Goal: Task Accomplishment & Management: Manage account settings

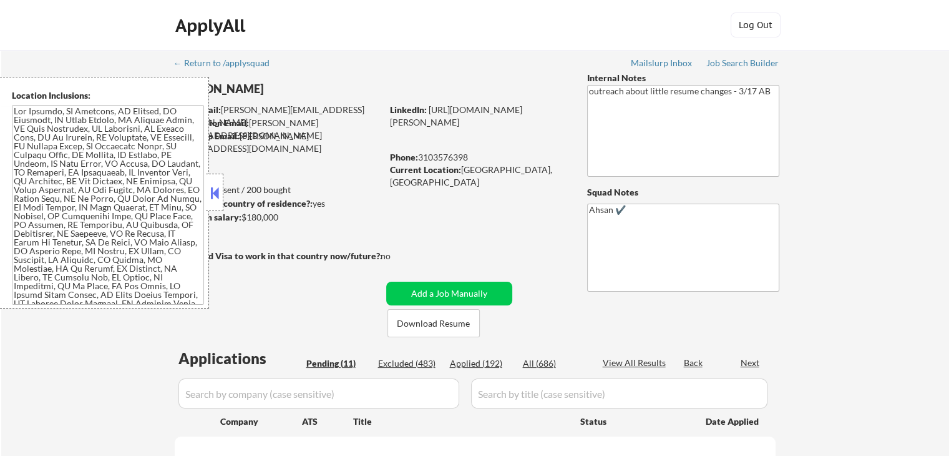
select select ""pending""
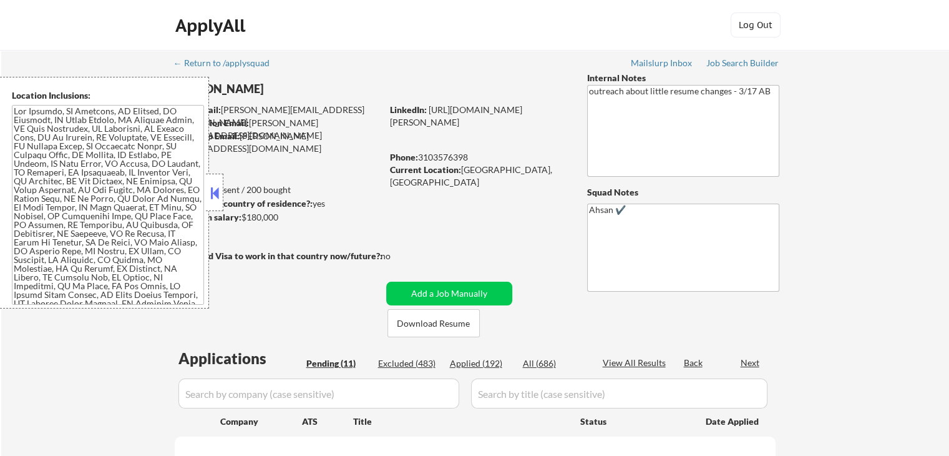
select select ""pending""
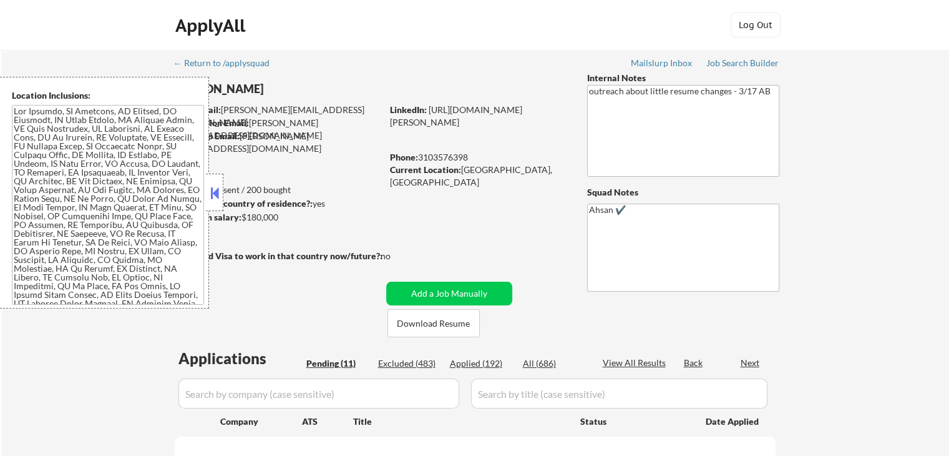
select select ""pending""
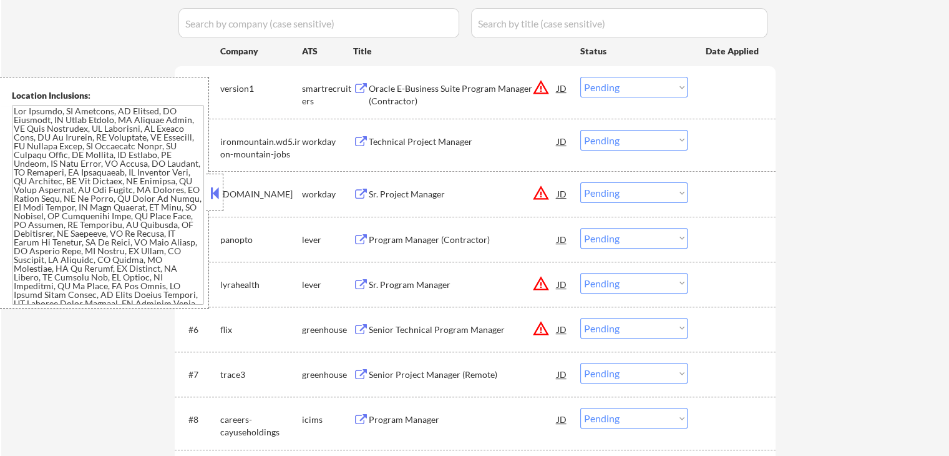
scroll to position [416, 0]
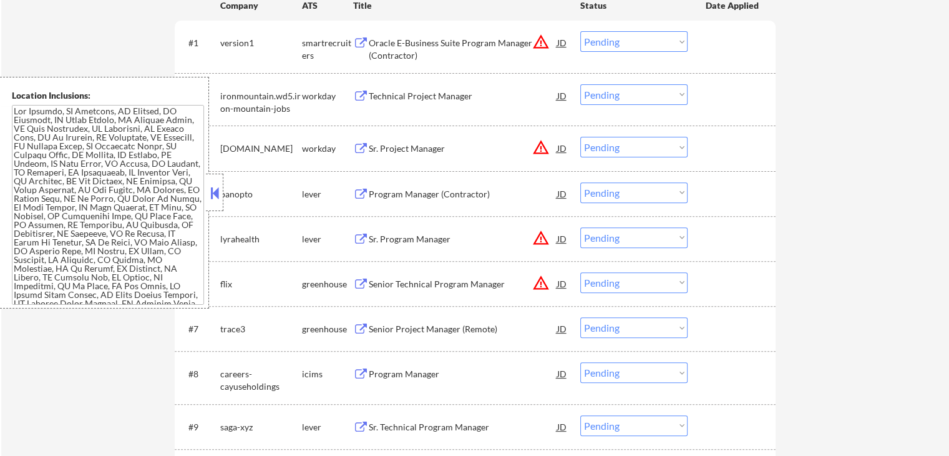
click at [378, 195] on div "Program Manager (Contractor)" at bounding box center [463, 194] width 188 height 12
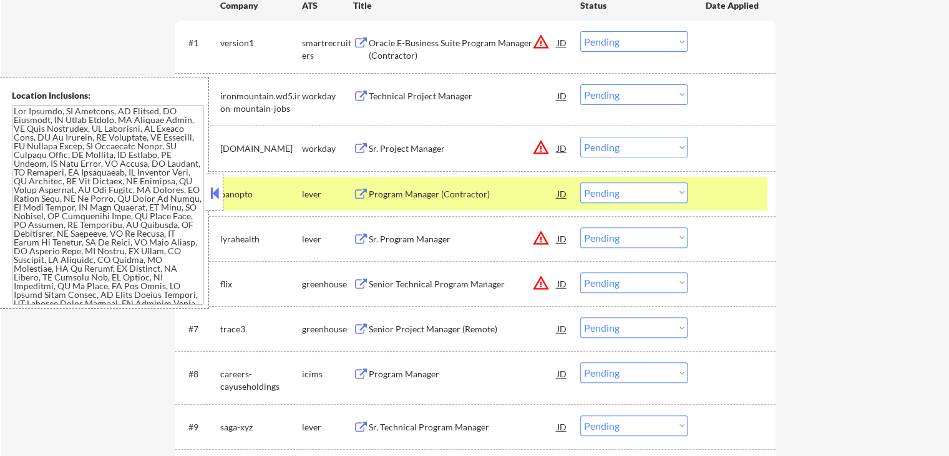
click at [376, 327] on div "Senior Project Manager (Remote)" at bounding box center [463, 329] width 188 height 12
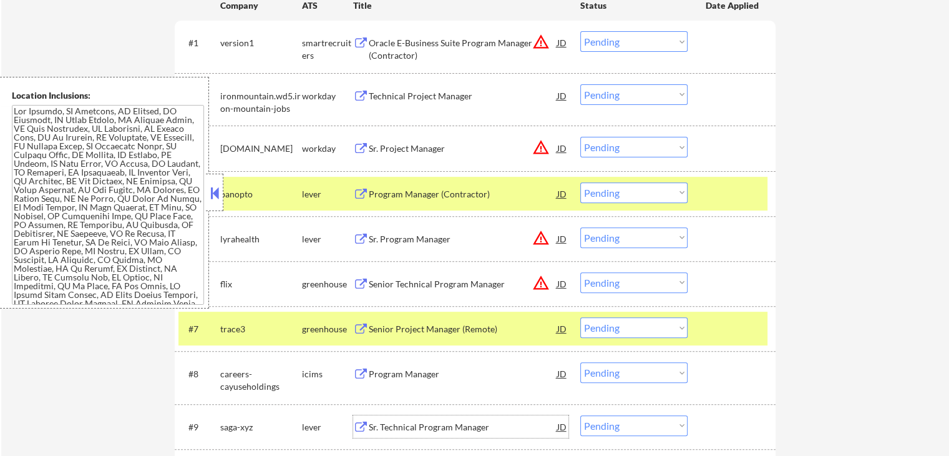
click at [382, 421] on div "Sr. Technical Program Manager" at bounding box center [463, 427] width 188 height 12
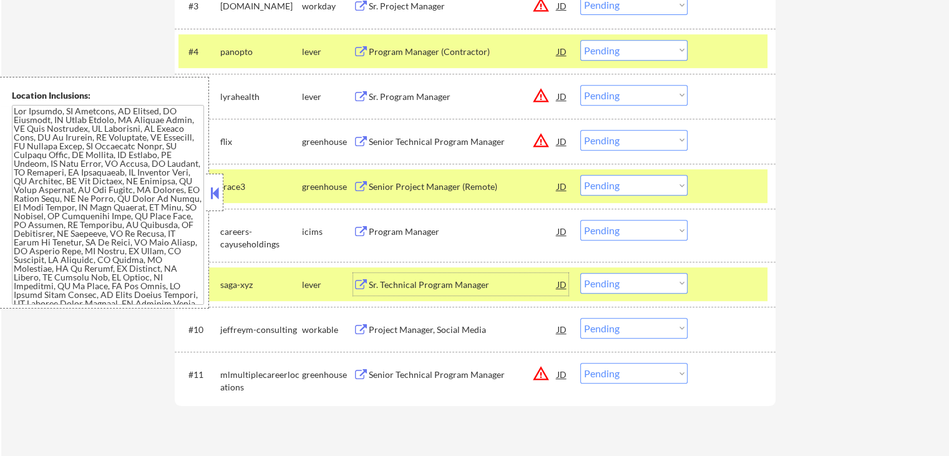
scroll to position [582, 0]
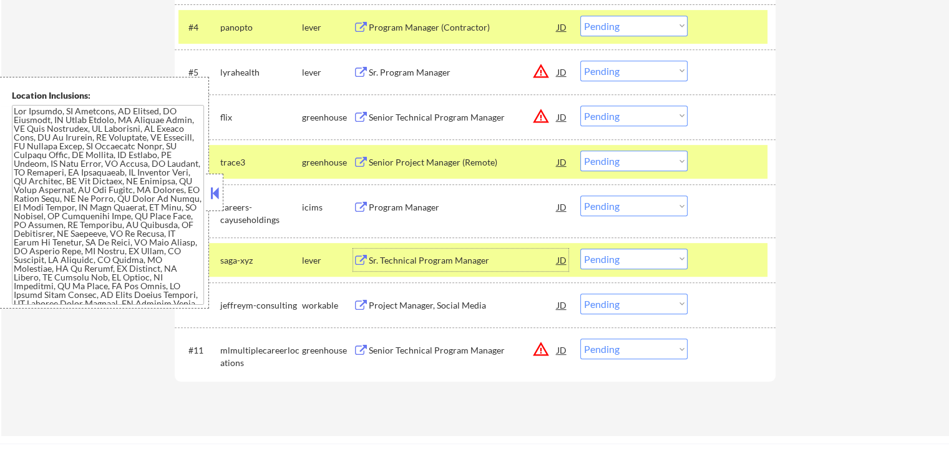
click at [623, 24] on select "Choose an option... Pending Applied Excluded (Questions) Excluded (Expired) Exc…" at bounding box center [633, 26] width 107 height 21
click at [580, 16] on select "Choose an option... Pending Applied Excluded (Questions) Excluded (Expired) Exc…" at bounding box center [633, 26] width 107 height 21
select select ""pending""
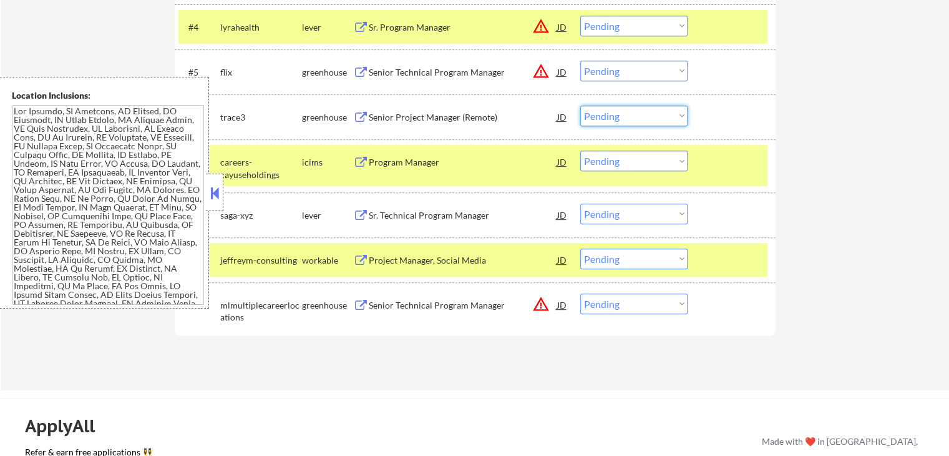
click at [596, 121] on select "Choose an option... Pending Applied Excluded (Questions) Excluded (Expired) Exc…" at bounding box center [633, 115] width 107 height 21
click at [580, 105] on select "Choose an option... Pending Applied Excluded (Questions) Excluded (Expired) Exc…" at bounding box center [633, 115] width 107 height 21
select select ""pending""
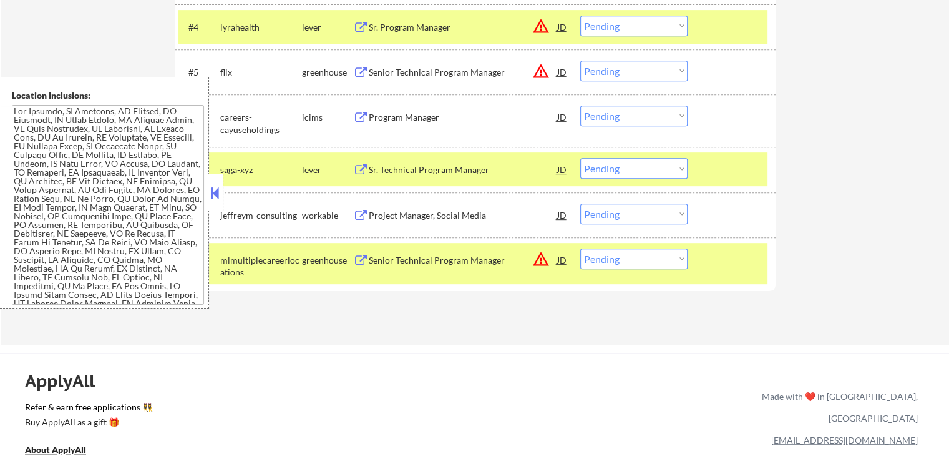
scroll to position [665, 0]
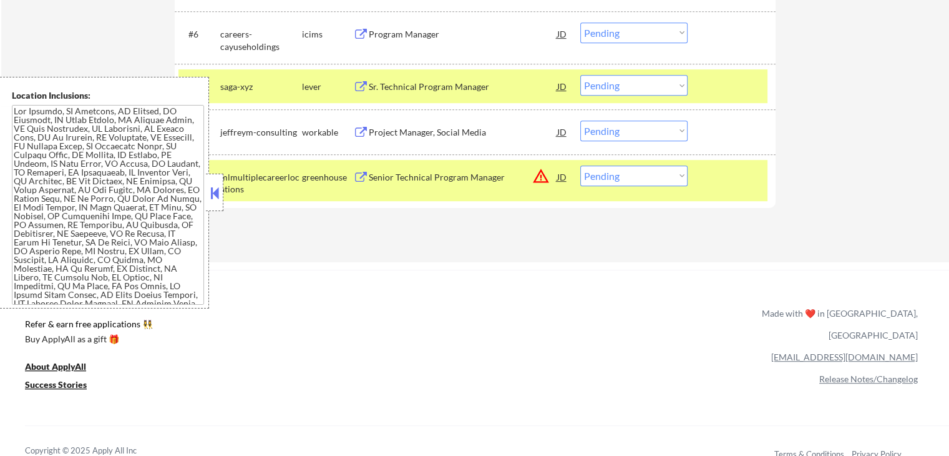
click at [626, 88] on select "Choose an option... Pending Applied Excluded (Questions) Excluded (Expired) Exc…" at bounding box center [633, 85] width 107 height 21
click at [580, 75] on select "Choose an option... Pending Applied Excluded (Questions) Excluded (Expired) Exc…" at bounding box center [633, 85] width 107 height 21
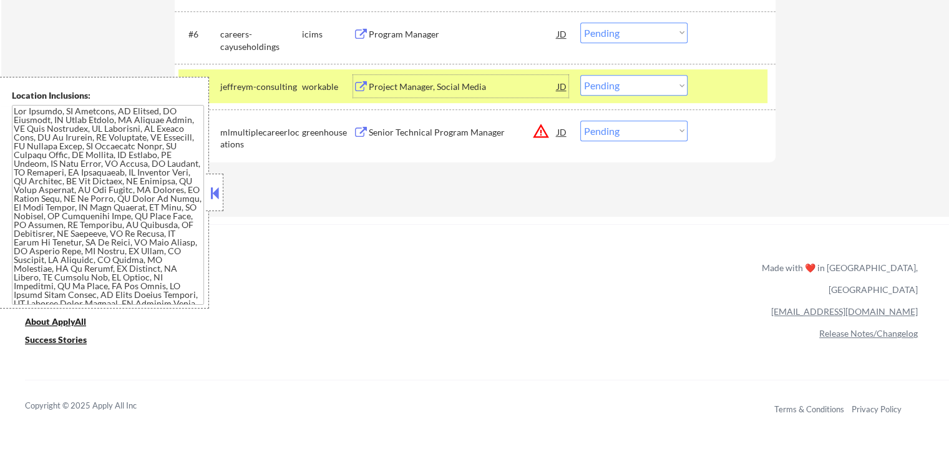
click at [382, 81] on div "Project Manager, Social Media" at bounding box center [463, 87] width 188 height 12
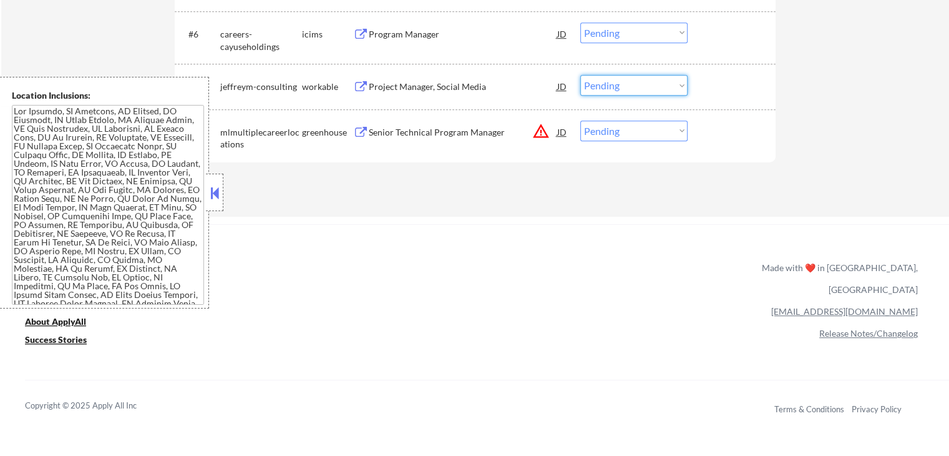
click at [634, 77] on select "Choose an option... Pending Applied Excluded (Questions) Excluded (Expired) Exc…" at bounding box center [633, 85] width 107 height 21
click at [580, 75] on select "Choose an option... Pending Applied Excluded (Questions) Excluded (Expired) Exc…" at bounding box center [633, 85] width 107 height 21
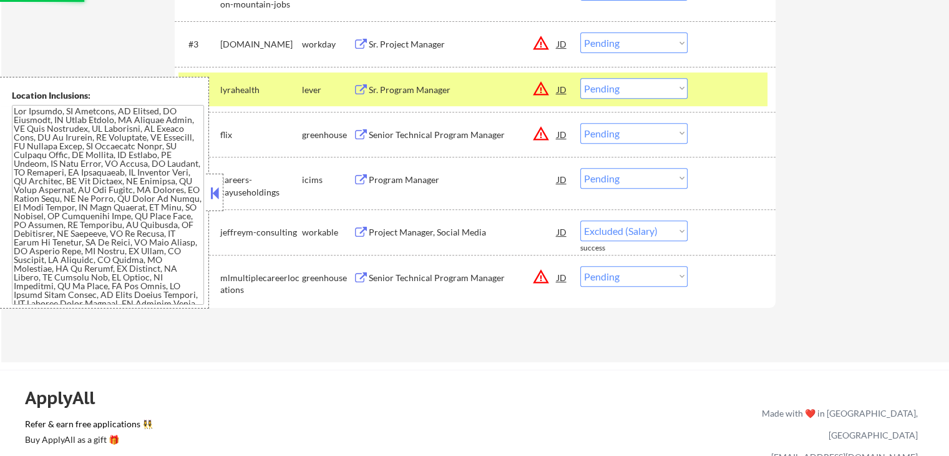
scroll to position [499, 0]
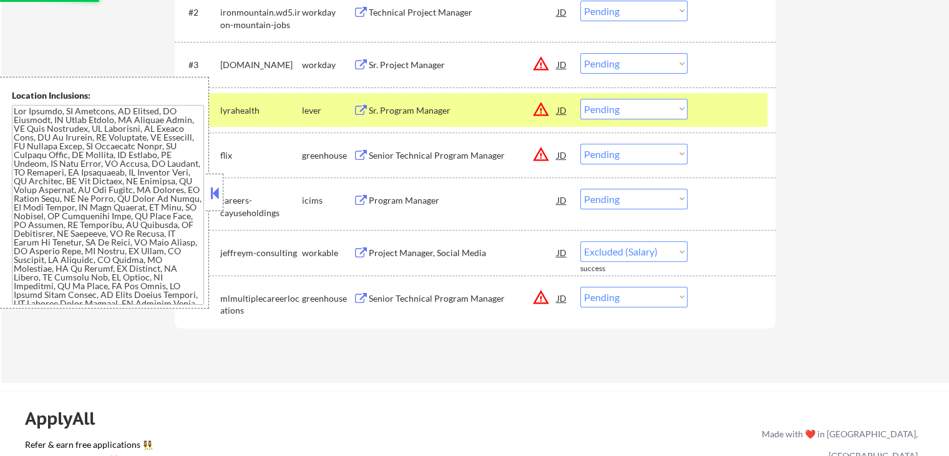
select select ""pending""
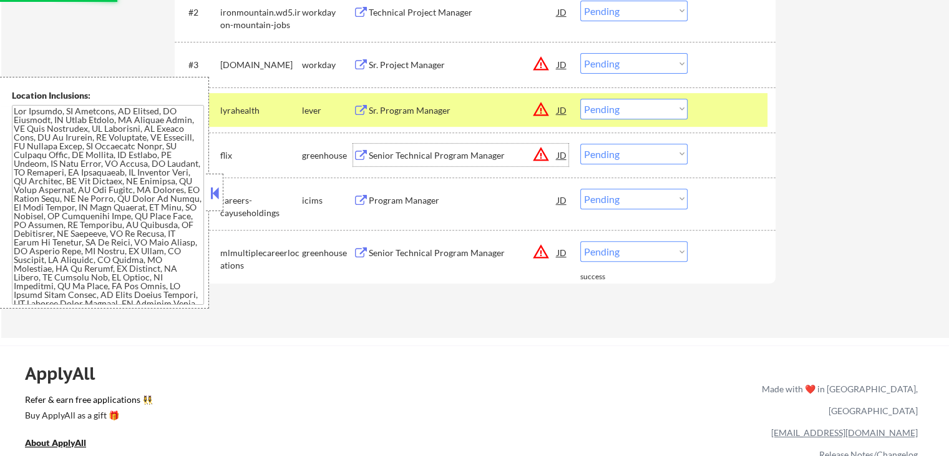
click at [382, 154] on div "Senior Technical Program Manager" at bounding box center [463, 155] width 188 height 12
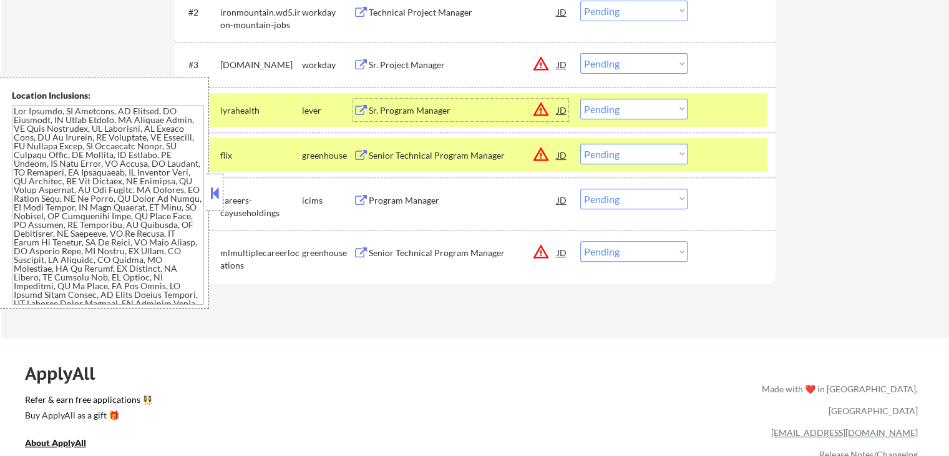
click at [369, 117] on div "Sr. Program Manager" at bounding box center [463, 110] width 188 height 22
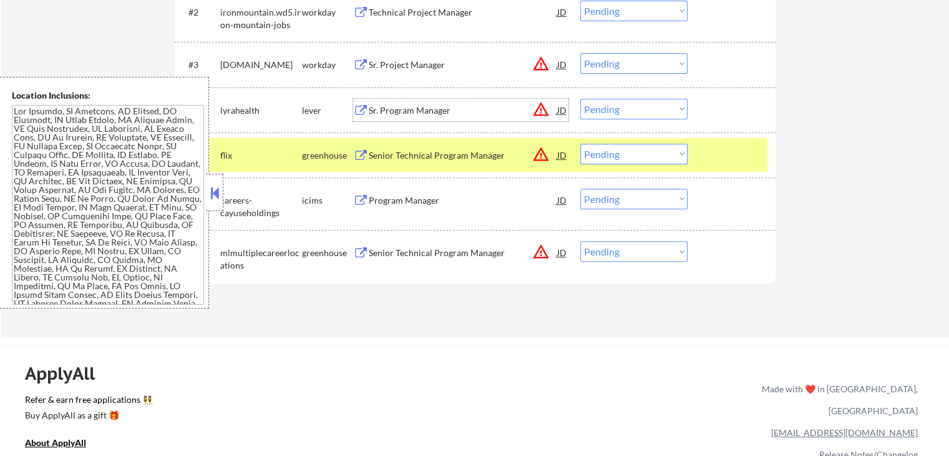
drag, startPoint x: 619, startPoint y: 153, endPoint x: 622, endPoint y: 161, distance: 8.9
click at [619, 155] on select "Choose an option... Pending Applied Excluded (Questions) Excluded (Expired) Exc…" at bounding box center [633, 154] width 107 height 21
click at [580, 144] on select "Choose an option... Pending Applied Excluded (Questions) Excluded (Expired) Exc…" at bounding box center [633, 154] width 107 height 21
select select ""pending""
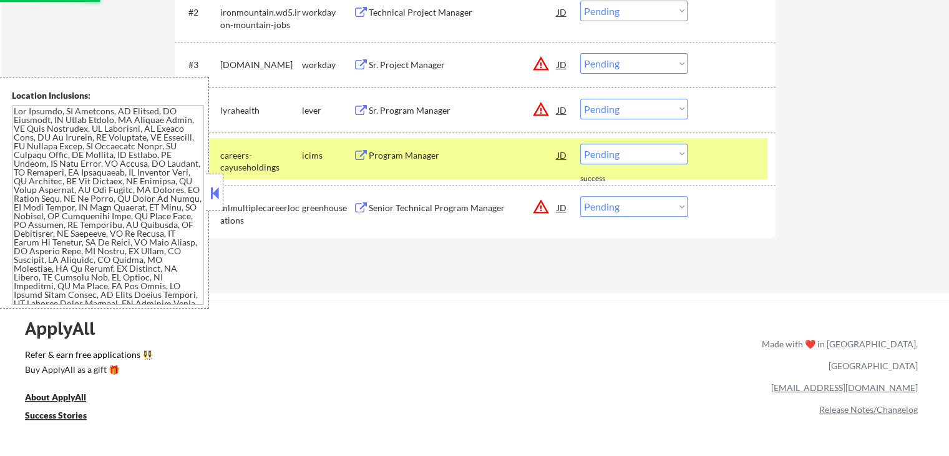
click at [614, 111] on select "Choose an option... Pending Applied Excluded (Questions) Excluded (Expired) Exc…" at bounding box center [633, 109] width 107 height 21
click at [580, 99] on select "Choose an option... Pending Applied Excluded (Questions) Excluded (Expired) Exc…" at bounding box center [633, 109] width 107 height 21
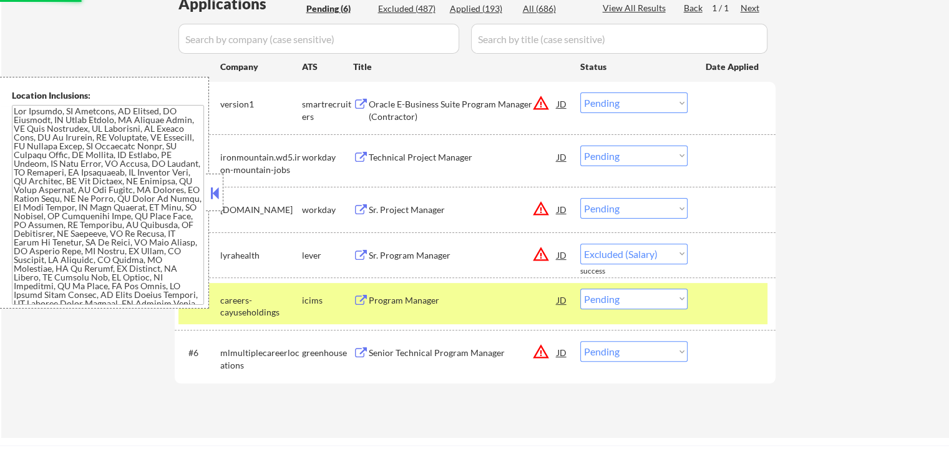
select select ""pending""
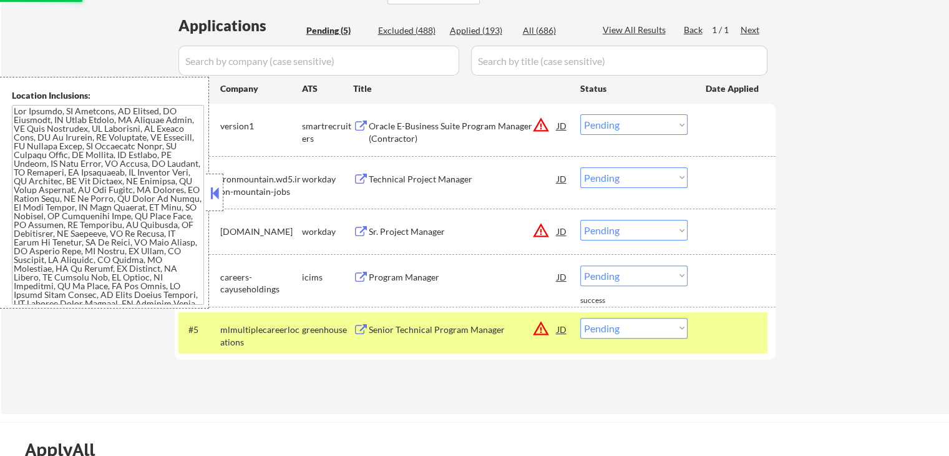
click at [394, 127] on div "Oracle E-Business Suite Program Manager (Contractor)" at bounding box center [463, 132] width 188 height 24
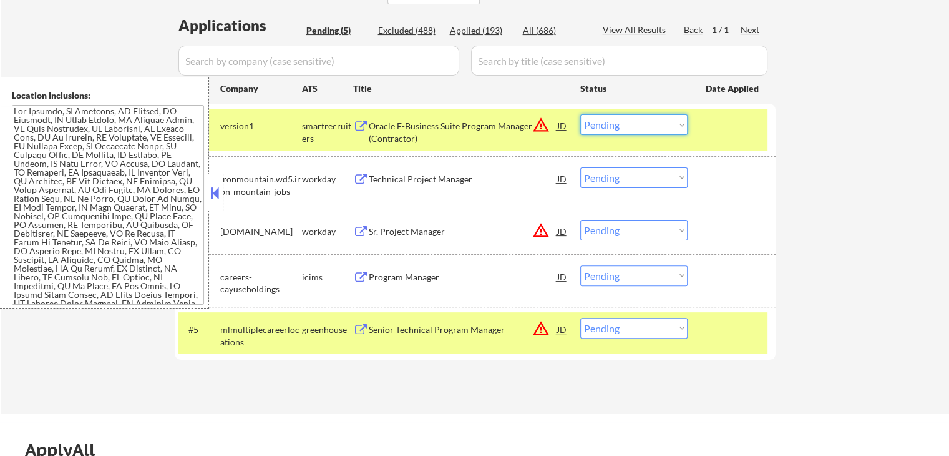
click at [620, 125] on select "Choose an option... Pending Applied Excluded (Questions) Excluded (Expired) Exc…" at bounding box center [633, 124] width 107 height 21
click at [580, 114] on select "Choose an option... Pending Applied Excluded (Questions) Excluded (Expired) Exc…" at bounding box center [633, 124] width 107 height 21
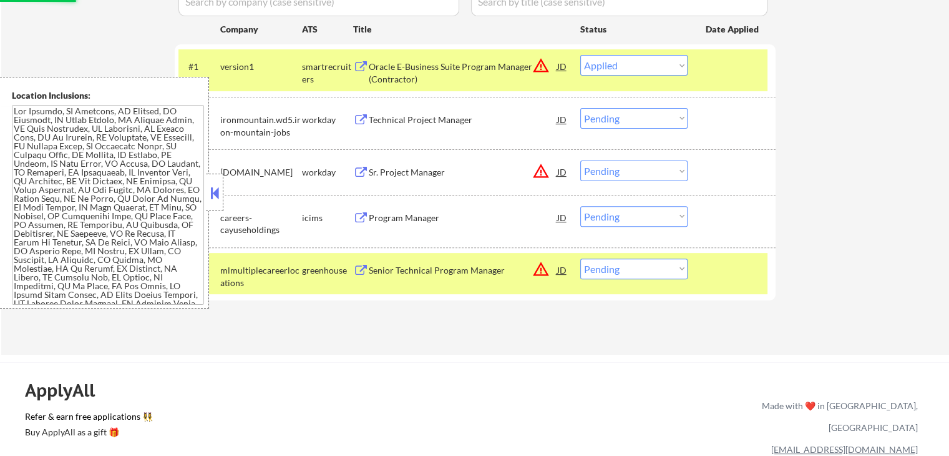
scroll to position [416, 0]
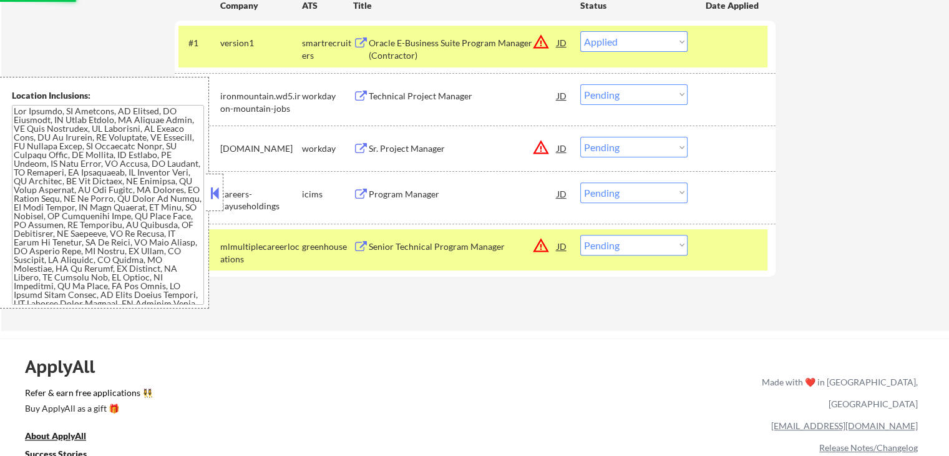
click at [411, 248] on div "Senior Technical Program Manager" at bounding box center [463, 246] width 188 height 12
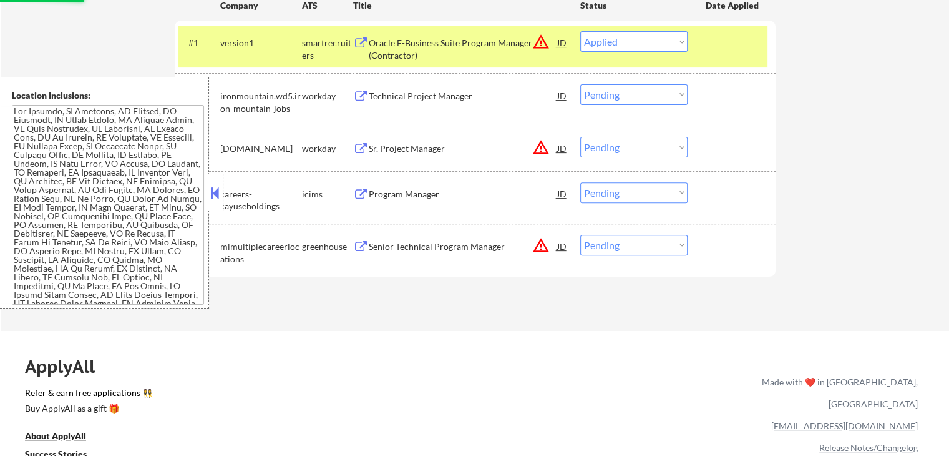
select select ""pending""
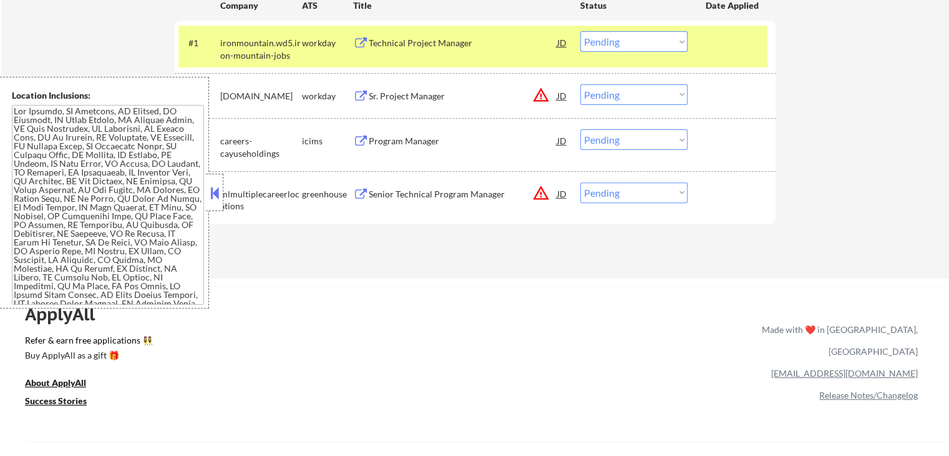
click at [617, 201] on select "Choose an option... Pending Applied Excluded (Questions) Excluded (Expired) Exc…" at bounding box center [633, 192] width 107 height 21
select select ""excluded__salary_""
click at [580, 182] on select "Choose an option... Pending Applied Excluded (Questions) Excluded (Expired) Exc…" at bounding box center [633, 192] width 107 height 21
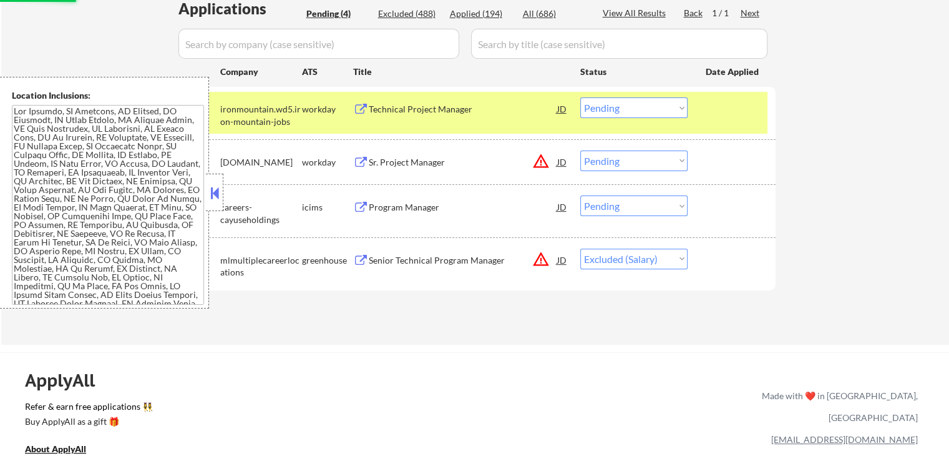
scroll to position [250, 0]
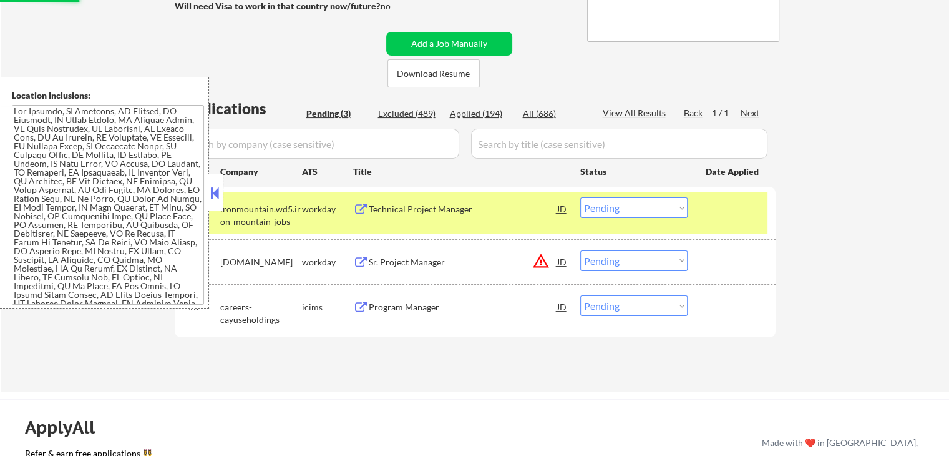
click at [395, 306] on div "Program Manager" at bounding box center [463, 307] width 188 height 12
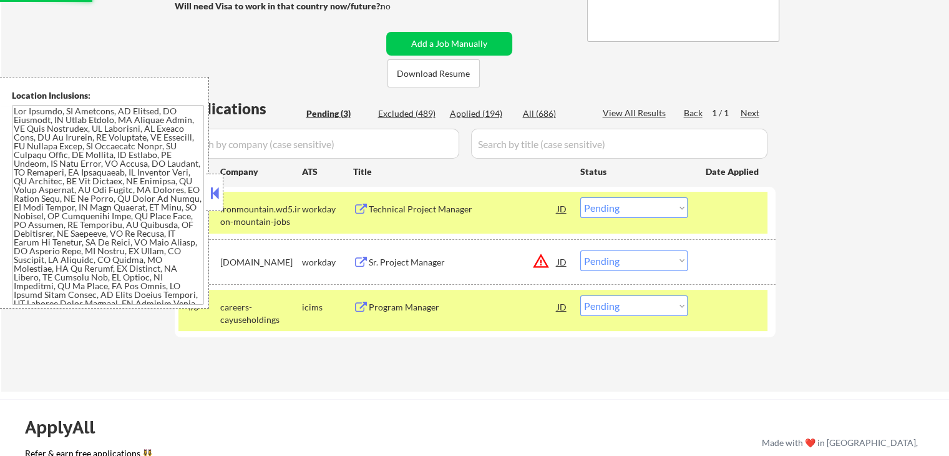
click at [404, 264] on div "Sr. Project Manager" at bounding box center [463, 262] width 188 height 12
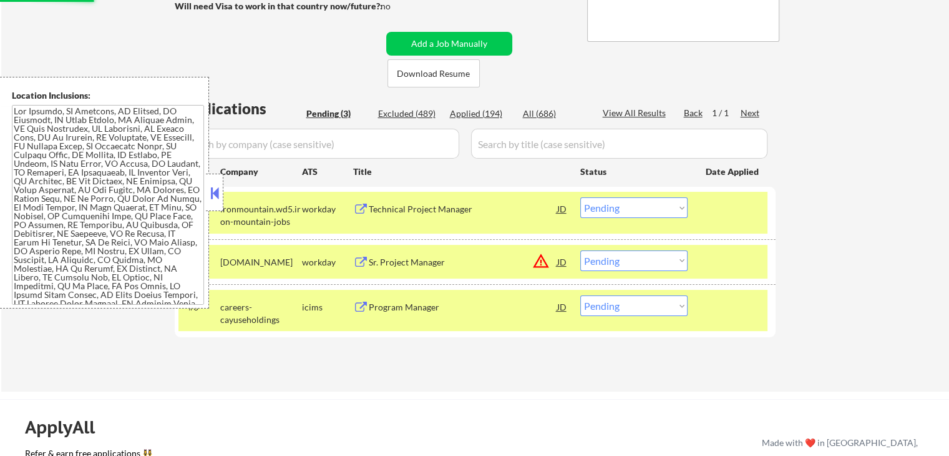
click at [407, 202] on div "Technical Project Manager" at bounding box center [463, 208] width 188 height 22
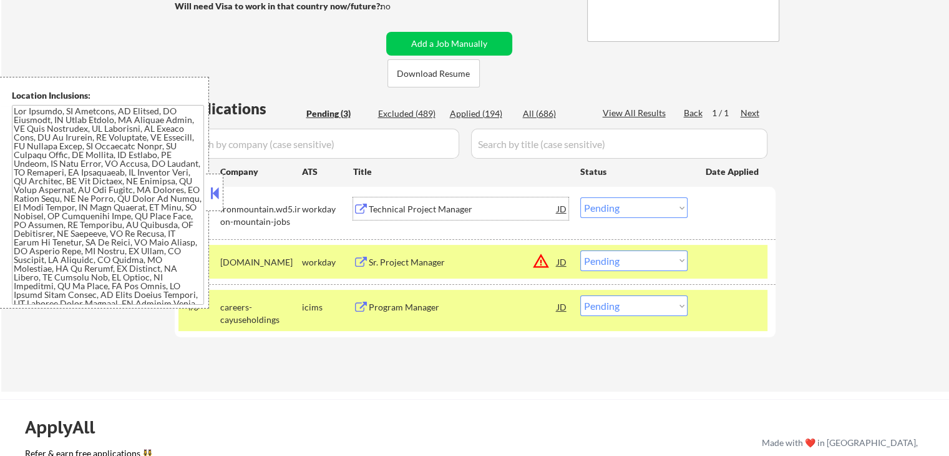
click at [622, 306] on select "Choose an option... Pending Applied Excluded (Questions) Excluded (Expired) Exc…" at bounding box center [633, 305] width 107 height 21
select select ""excluded__expired_""
click at [580, 295] on select "Choose an option... Pending Applied Excluded (Questions) Excluded (Expired) Exc…" at bounding box center [633, 305] width 107 height 21
